Goal: Information Seeking & Learning: Check status

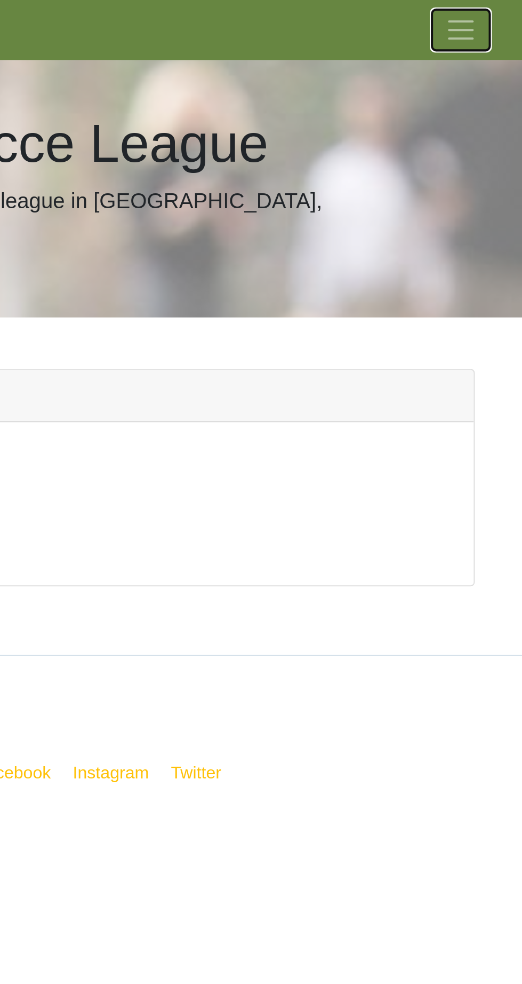
click at [437, 13] on span "Toggle navigation" at bounding box center [439, 15] width 16 height 16
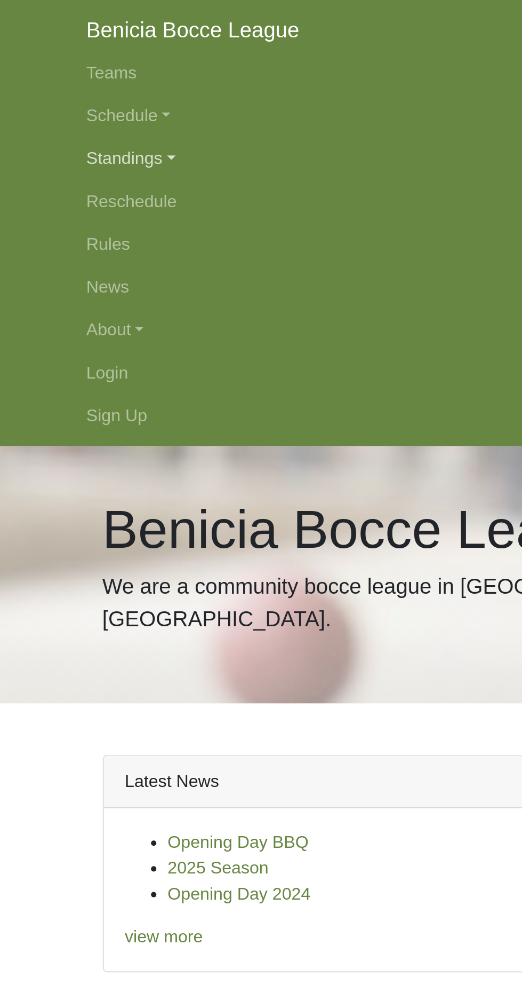
click at [105, 80] on link "Standings" at bounding box center [261, 78] width 384 height 21
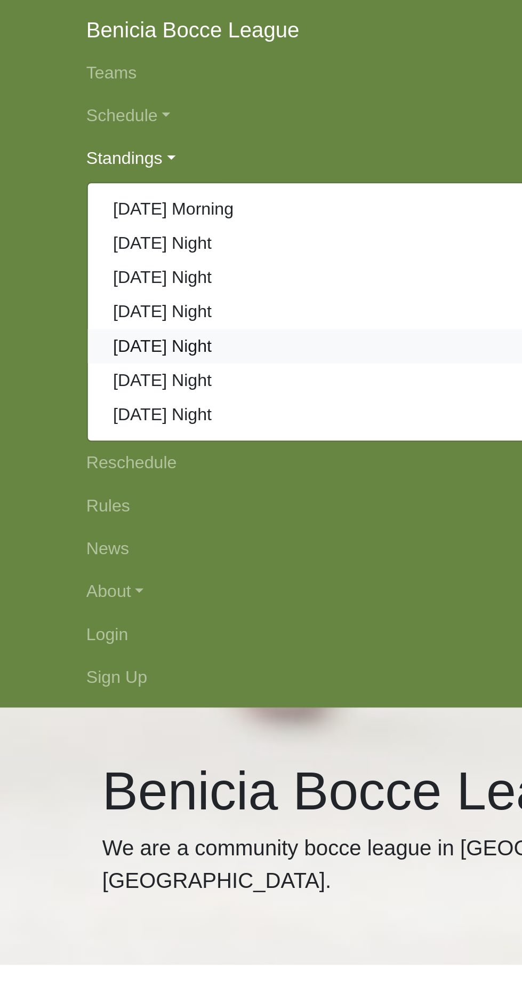
click at [137, 171] on link "[DATE] Night" at bounding box center [261, 172] width 383 height 17
